Goal: Task Accomplishment & Management: Complete application form

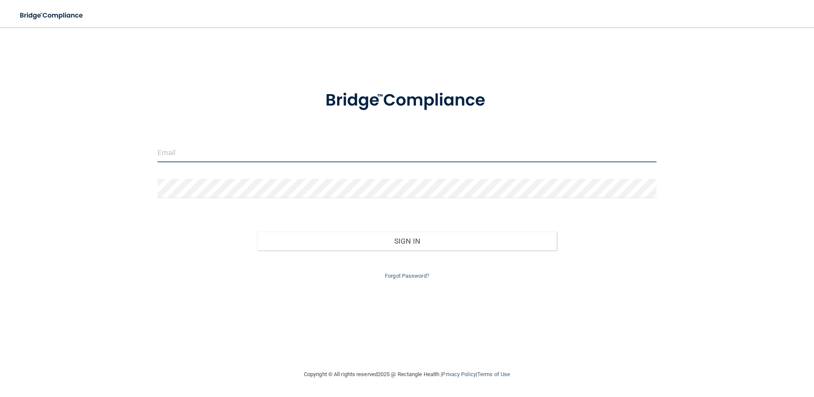
click at [166, 155] on input "email" at bounding box center [406, 152] width 499 height 19
type input "[EMAIL_ADDRESS][DOMAIN_NAME]"
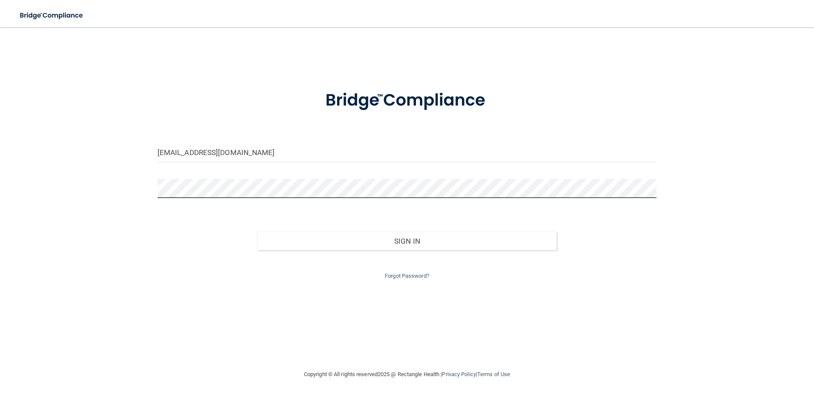
click at [257, 232] on button "Sign In" at bounding box center [407, 241] width 300 height 19
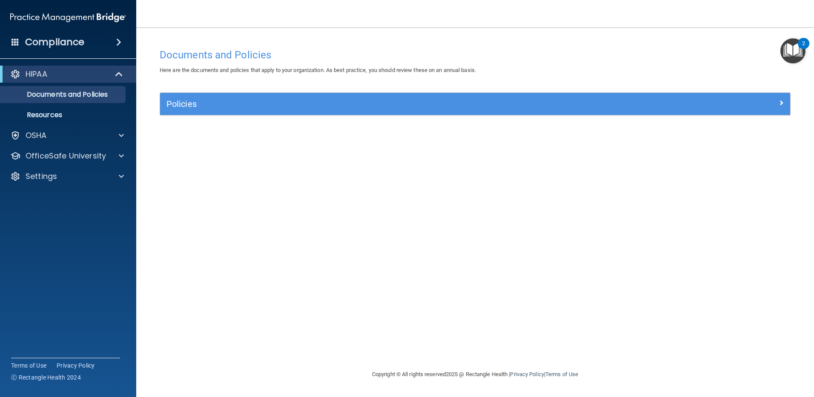
click at [793, 51] on img "Open Resource Center, 2 new notifications" at bounding box center [792, 50] width 25 height 25
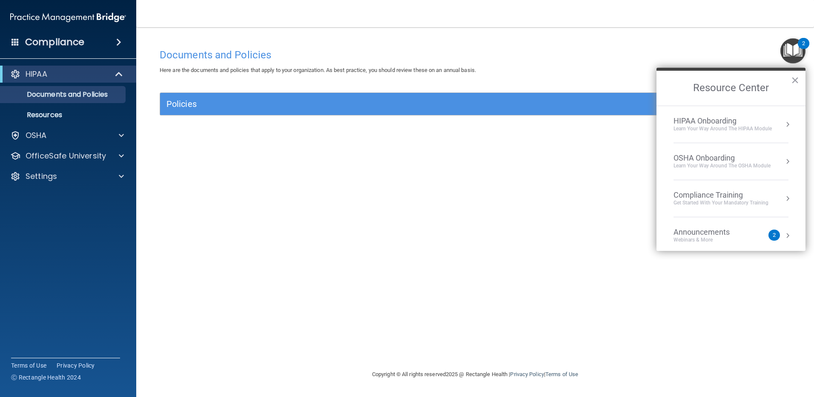
click at [358, 195] on div "Documents and Policies Here are the documents and policies that apply to your o…" at bounding box center [475, 206] width 644 height 325
click at [119, 134] on span at bounding box center [121, 135] width 5 height 10
click at [63, 91] on p "Documents and Policies" at bounding box center [64, 94] width 116 height 9
click at [462, 222] on div "Documents and Policies Here are the documents and policies that apply to your o…" at bounding box center [475, 206] width 644 height 325
click at [793, 78] on button "×" at bounding box center [795, 80] width 8 height 14
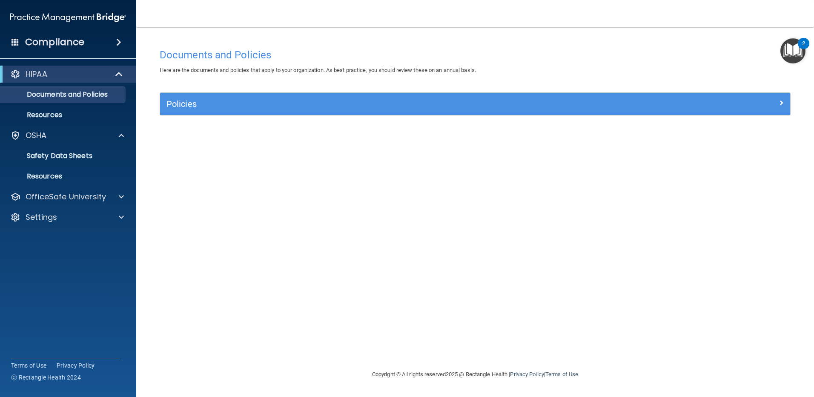
click at [121, 40] on span at bounding box center [118, 42] width 5 height 10
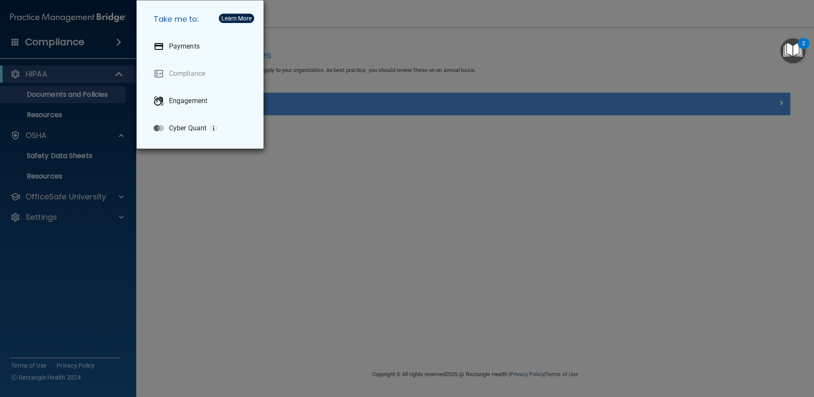
click at [268, 232] on div "Take me to: Payments Compliance Engagement Cyber Quant" at bounding box center [407, 198] width 814 height 397
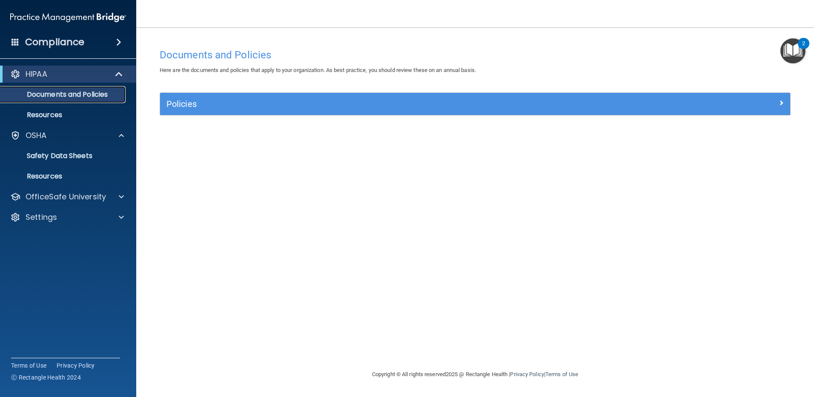
click at [86, 97] on p "Documents and Policies" at bounding box center [64, 94] width 116 height 9
click at [43, 116] on p "Resources" at bounding box center [64, 115] width 116 height 9
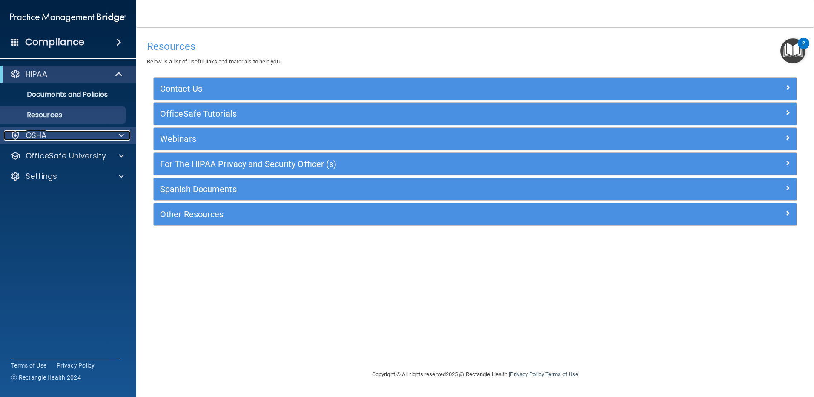
click at [123, 135] on span at bounding box center [121, 135] width 5 height 10
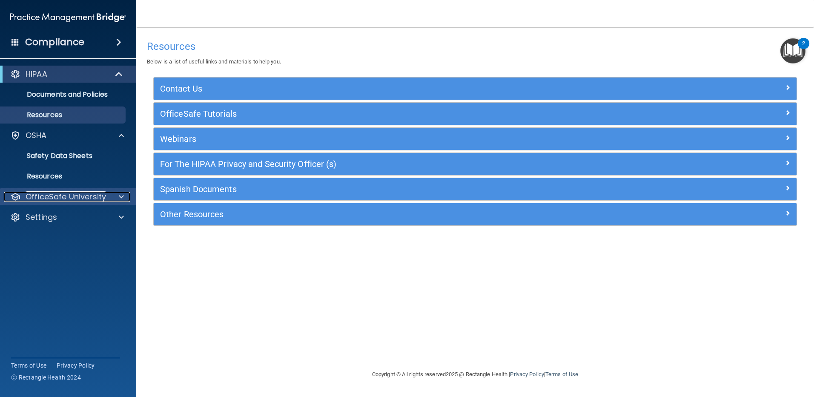
click at [113, 196] on div at bounding box center [119, 197] width 21 height 10
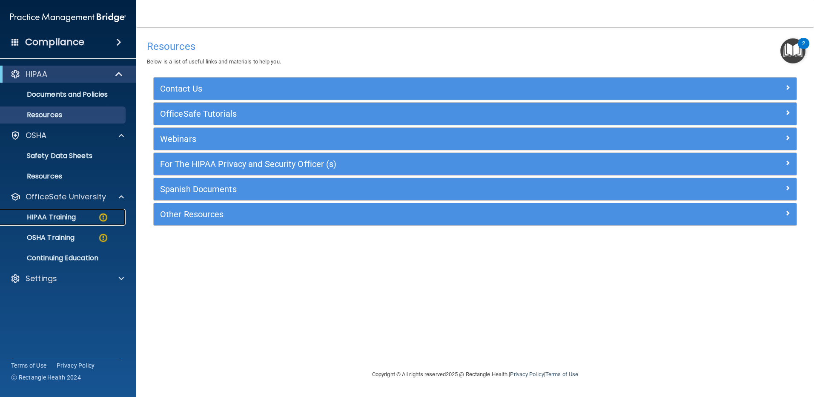
click at [66, 215] on p "HIPAA Training" at bounding box center [41, 217] width 70 height 9
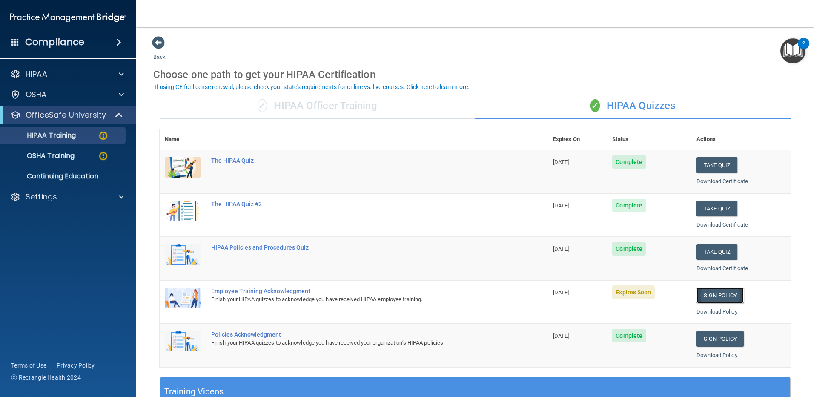
click at [714, 294] on link "Sign Policy" at bounding box center [719, 295] width 47 height 16
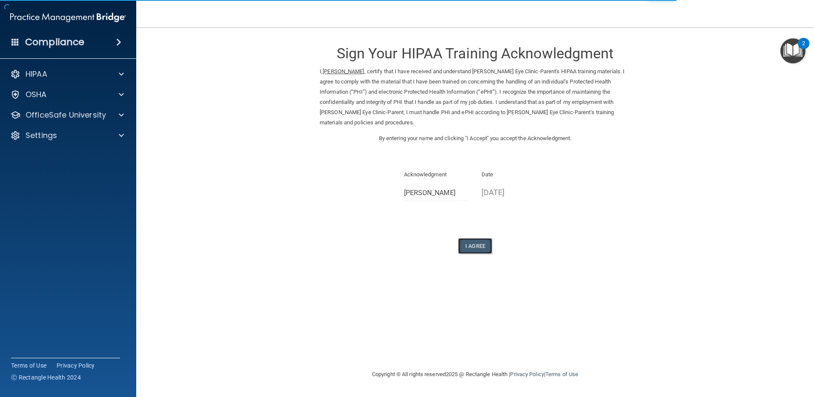
click at [481, 244] on button "I Agree" at bounding box center [475, 246] width 34 height 16
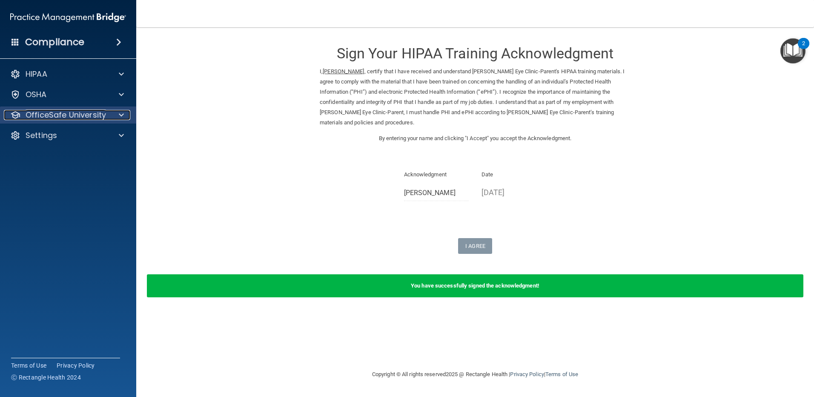
click at [119, 114] on span at bounding box center [121, 115] width 5 height 10
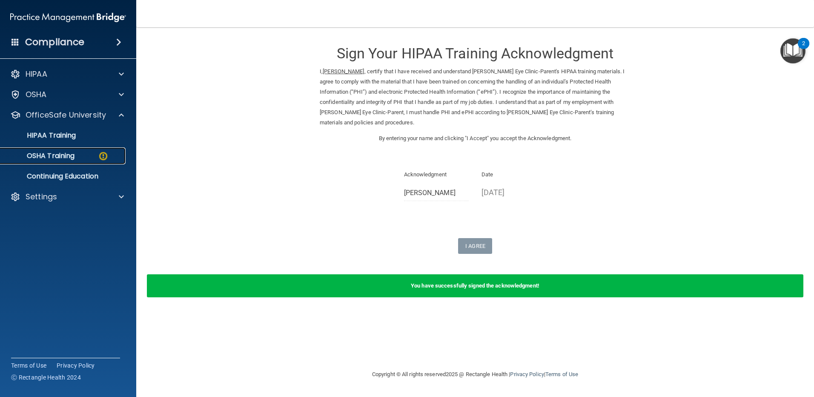
click at [88, 155] on div "OSHA Training" at bounding box center [64, 156] width 116 height 9
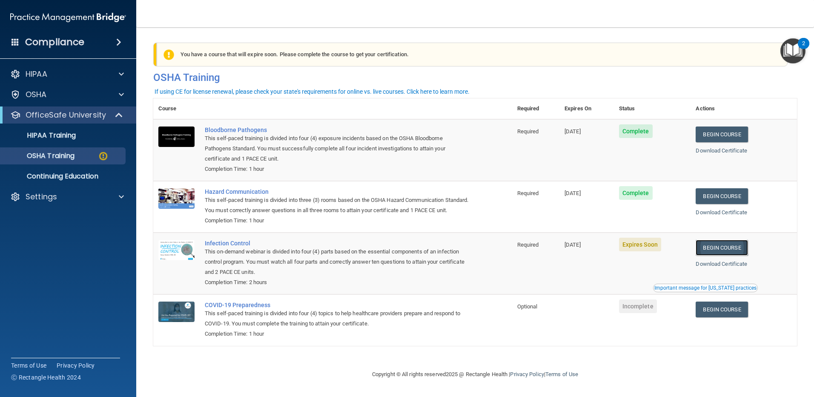
click at [722, 255] on link "Begin Course" at bounding box center [721, 248] width 52 height 16
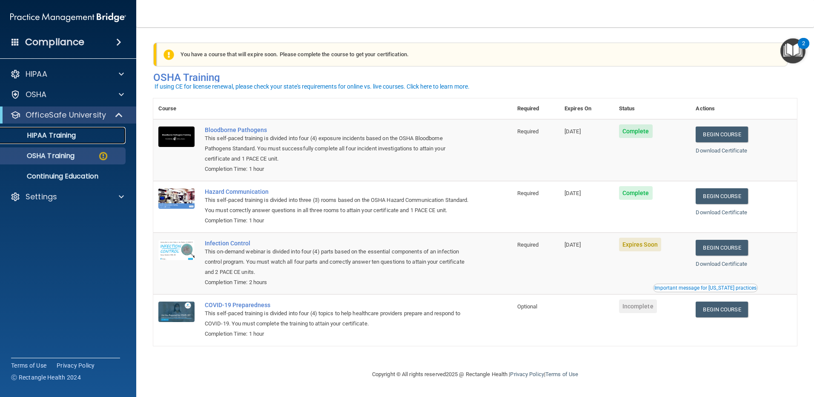
click at [48, 134] on p "HIPAA Training" at bounding box center [41, 135] width 70 height 9
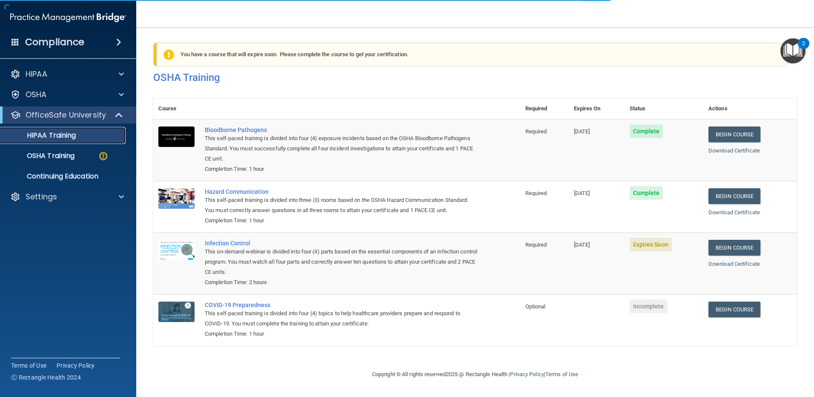
scroll to position [244, 0]
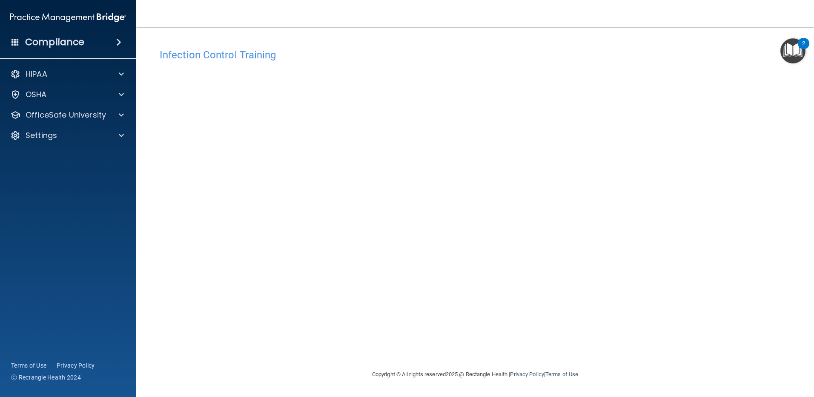
click at [691, 305] on div "Infection Control Training This course doesn’t expire until 09/04/2025. Are you…" at bounding box center [475, 206] width 644 height 325
